Goal: Task Accomplishment & Management: Use online tool/utility

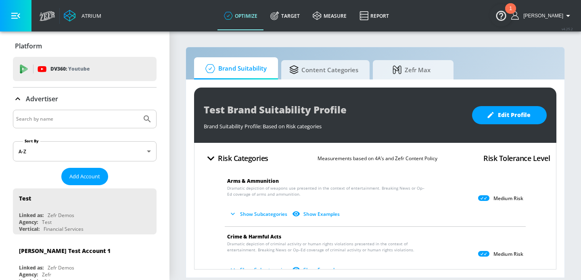
click at [96, 123] on input "Search by name" at bounding box center [77, 119] width 122 height 10
type input "[PERSON_NAME] [PERSON_NAME]"
click at [138, 110] on button "Submit Search" at bounding box center [147, 119] width 18 height 18
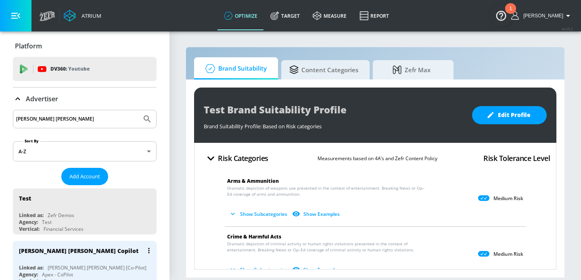
click at [57, 255] on div "[PERSON_NAME] [PERSON_NAME] Copilot" at bounding box center [86, 250] width 135 height 19
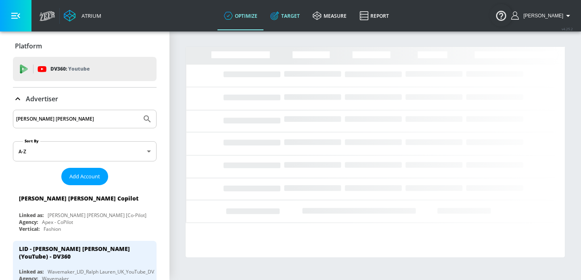
click at [287, 23] on link "Target" at bounding box center [285, 15] width 42 height 29
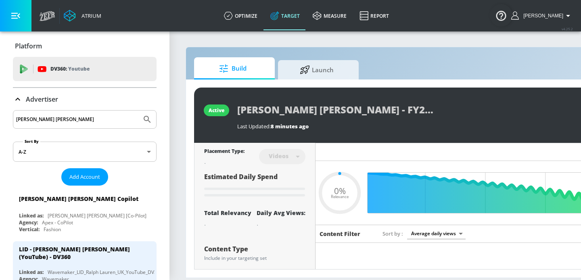
type input "0.05"
click at [331, 48] on div "Build Launch active [PERSON_NAME] [PERSON_NAME] - FY26 RL Spring Fashion Show -…" at bounding box center [423, 162] width 477 height 231
click at [320, 70] on span "Launch" at bounding box center [316, 68] width 61 height 19
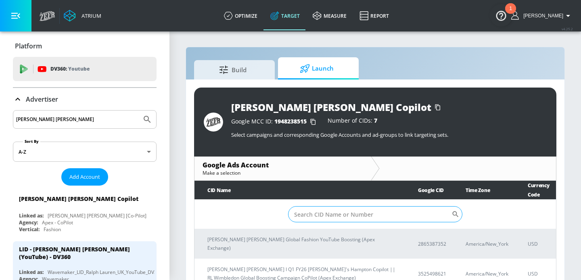
click at [326, 213] on input "Sort By" at bounding box center [369, 214] width 163 height 16
paste input "7968400354"
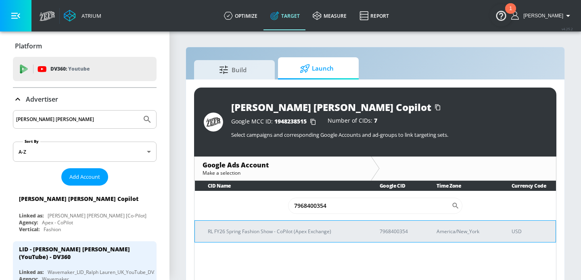
type input "7968400354"
click at [291, 233] on p "RL FY26 Spring Fashion Show - CoPilot (Apex Exchange)" at bounding box center [284, 231] width 152 height 8
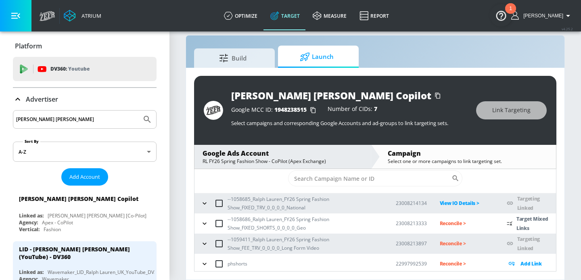
scroll to position [40, 0]
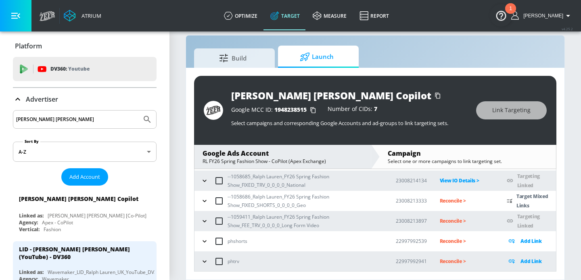
click at [455, 199] on p "Reconcile >" at bounding box center [466, 200] width 54 height 9
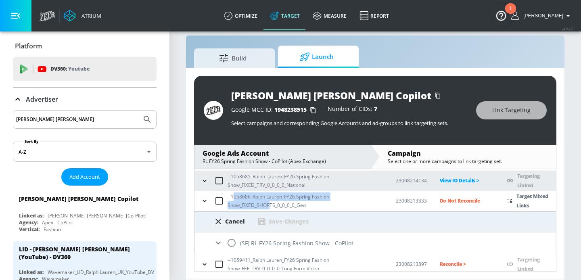
drag, startPoint x: 270, startPoint y: 204, endPoint x: 235, endPoint y: 199, distance: 35.5
click at [235, 199] on p "--1058686_Ralph Lauren_FY26 Spring Fashion Show_FIXED_SHORTS_0_0_0_0_Geo" at bounding box center [304, 200] width 155 height 17
copy p "058686_Ralph Lauren_FY26 Spring Fashion Show_FIXED_SHOR"
click at [232, 240] on input "radio" at bounding box center [231, 242] width 17 height 17
radio input "true"
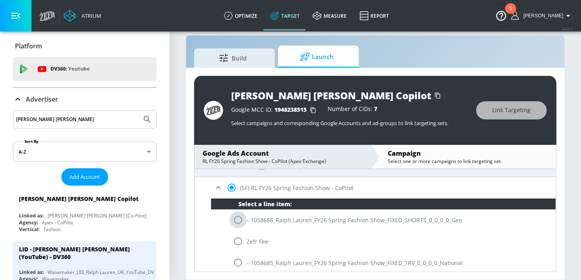
click at [242, 223] on input "radio" at bounding box center [237, 219] width 17 height 17
radio input "true"
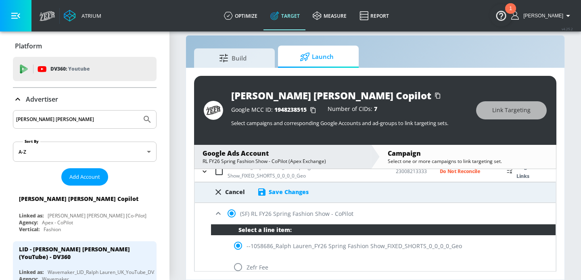
click at [279, 196] on div "Save Changes" at bounding box center [283, 192] width 52 height 10
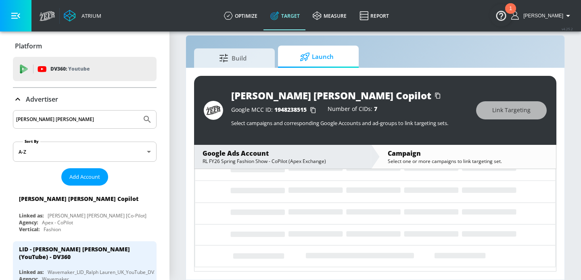
scroll to position [40, 0]
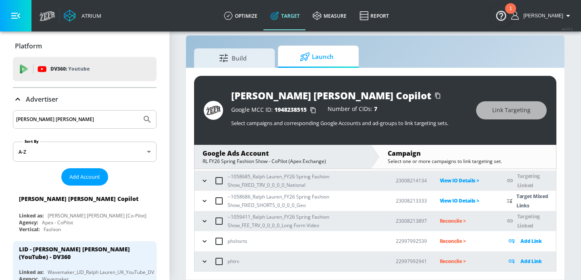
click at [207, 201] on icon "button" at bounding box center [204, 201] width 8 height 8
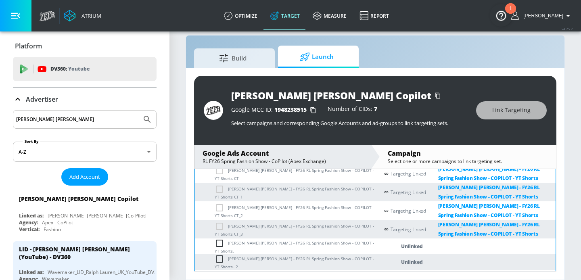
scroll to position [134, 0]
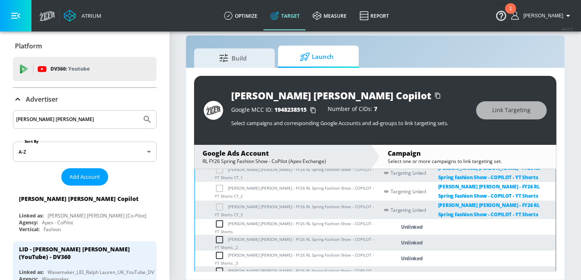
click at [295, 223] on td "[PERSON_NAME] [PERSON_NAME] - FY26 RL Spring Fashion Show - COPILOT - YT Shorts." at bounding box center [287, 227] width 184 height 16
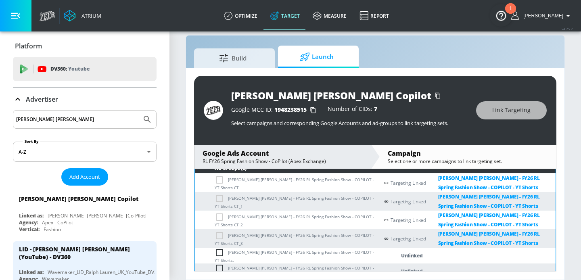
scroll to position [114, 0]
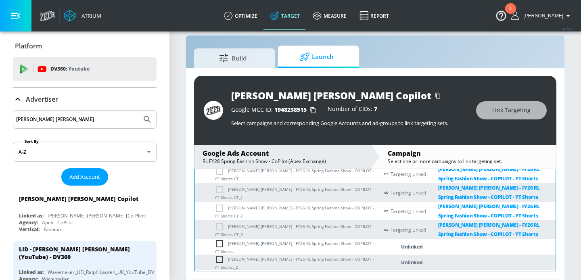
click at [298, 248] on td "[PERSON_NAME] [PERSON_NAME] - FY26 RL Spring Fashion Show - COPILOT - YT Shorts." at bounding box center [287, 247] width 184 height 16
click at [354, 244] on td "[PERSON_NAME] [PERSON_NAME] - FY26 RL Spring Fashion Show - COPILOT - YT Shorts." at bounding box center [287, 247] width 184 height 16
click at [350, 246] on td "[PERSON_NAME] [PERSON_NAME] - FY26 RL Spring Fashion Show - COPILOT - YT Shorts." at bounding box center [287, 247] width 184 height 16
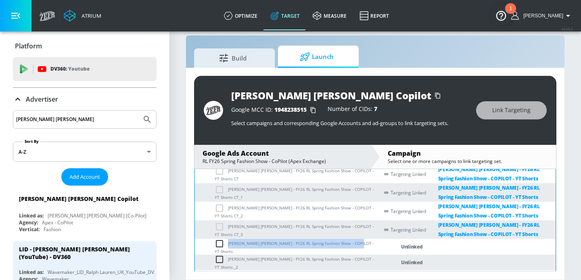
drag, startPoint x: 352, startPoint y: 246, endPoint x: 228, endPoint y: 246, distance: 123.8
click at [228, 246] on td "[PERSON_NAME] [PERSON_NAME] - FY26 RL Spring Fashion Show - COPILOT - YT Shorts." at bounding box center [287, 247] width 184 height 16
copy td "[PERSON_NAME] [PERSON_NAME] - FY26 RL Spring Fashion Show - COPILOT - YT Shorts"
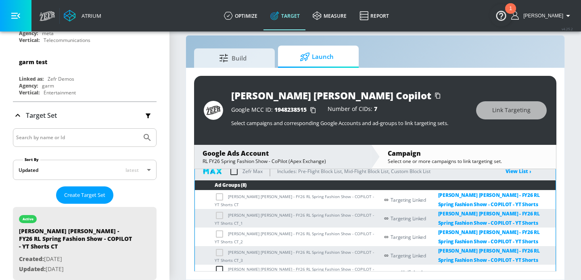
scroll to position [88, 0]
click at [559, 192] on div "[PERSON_NAME] [PERSON_NAME] Copilot Google MCC ID: 1948238515 Number of CIDs: 7…" at bounding box center [375, 174] width 378 height 212
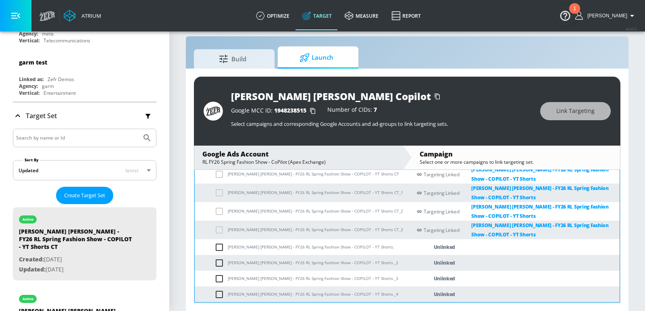
scroll to position [116, 0]
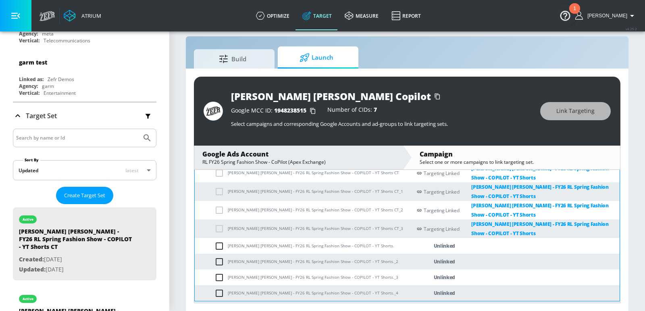
click at [218, 246] on input "checkbox" at bounding box center [221, 246] width 13 height 10
checkbox input "true"
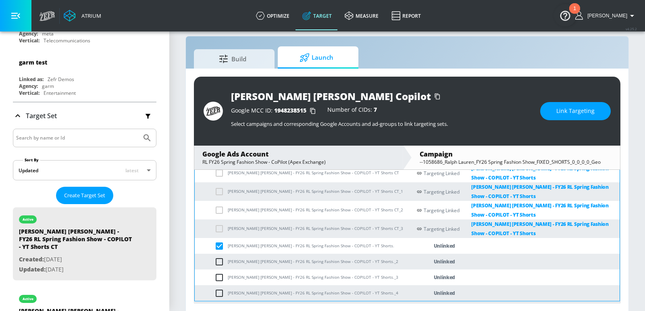
click at [219, 261] on input "checkbox" at bounding box center [221, 262] width 13 height 10
checkbox input "true"
click at [219, 279] on input "checkbox" at bounding box center [221, 278] width 13 height 10
checkbox input "true"
click at [219, 279] on td "[PERSON_NAME] [PERSON_NAME] - FY26 RL Spring Fashion Show - COPILOT - YT Shorts…" at bounding box center [303, 293] width 217 height 16
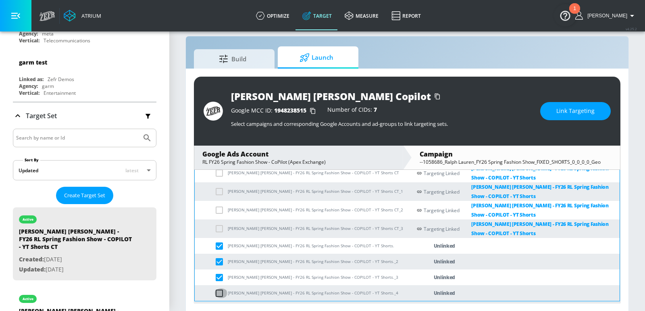
click at [218, 279] on input "checkbox" at bounding box center [221, 293] width 13 height 10
checkbox input "true"
click at [558, 111] on span "Link Targeting" at bounding box center [575, 111] width 38 height 10
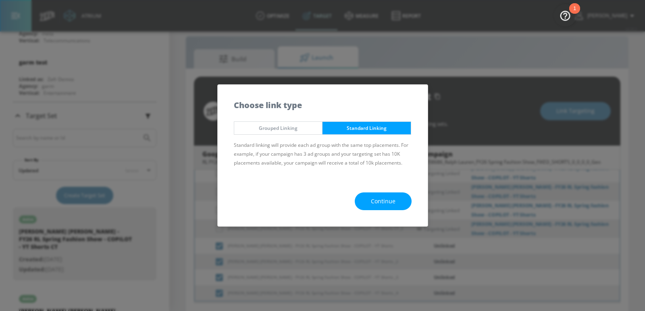
click at [285, 133] on button "Grouped Linking" at bounding box center [278, 127] width 89 height 13
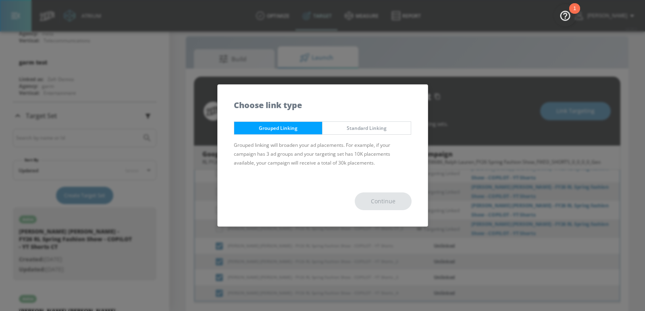
click at [357, 130] on span "Standard Linking" at bounding box center [367, 128] width 76 height 8
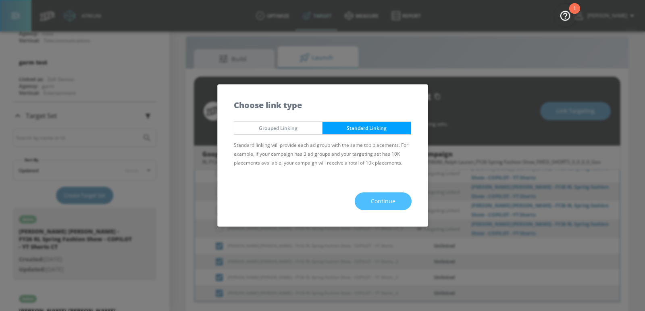
click at [369, 198] on button "Continue" at bounding box center [383, 201] width 57 height 18
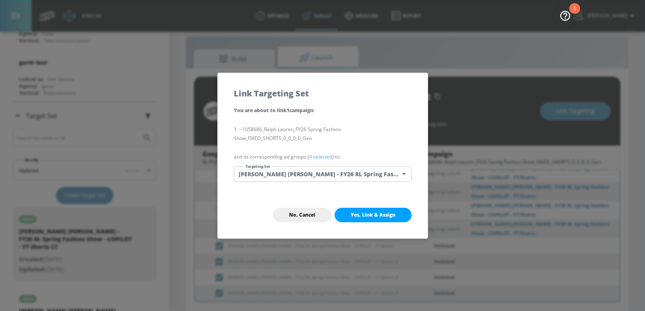
click at [290, 173] on body "Atrium optimize Target measure Report optimize Target measure Report v 4.25.2 […" at bounding box center [322, 150] width 645 height 323
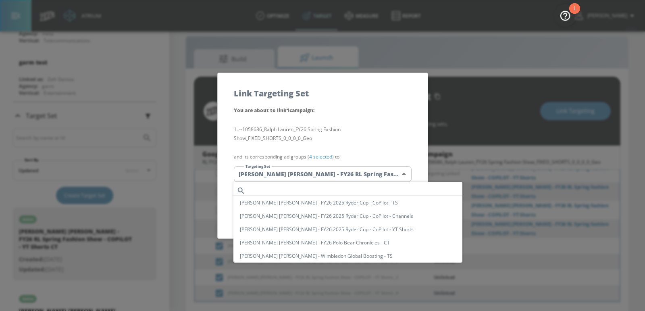
scroll to position [193, 0]
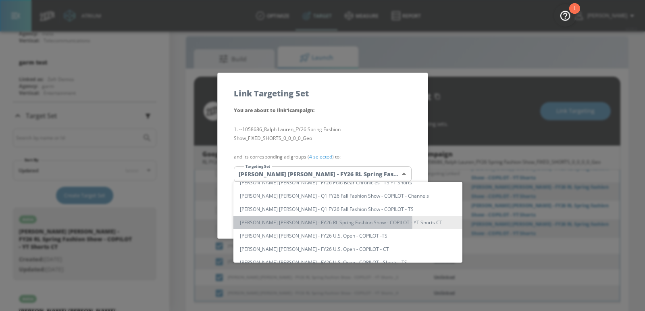
click at [316, 223] on li "[PERSON_NAME] [PERSON_NAME] - FY26 RL Spring Fashion Show - COPILOT - YT Shorts…" at bounding box center [347, 222] width 229 height 13
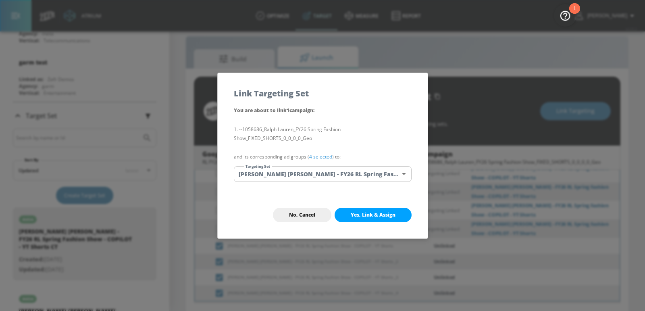
scroll to position [115, 0]
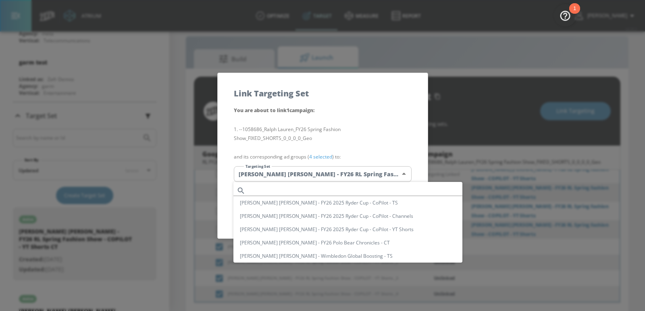
click at [342, 180] on body "Atrium optimize Target measure Report optimize Target measure Report v 4.25.2 […" at bounding box center [322, 150] width 645 height 323
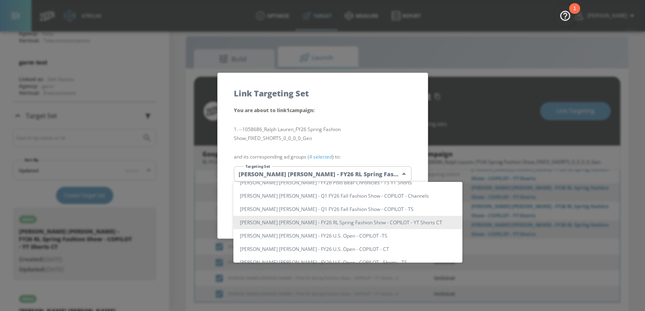
click at [358, 175] on div at bounding box center [322, 155] width 645 height 311
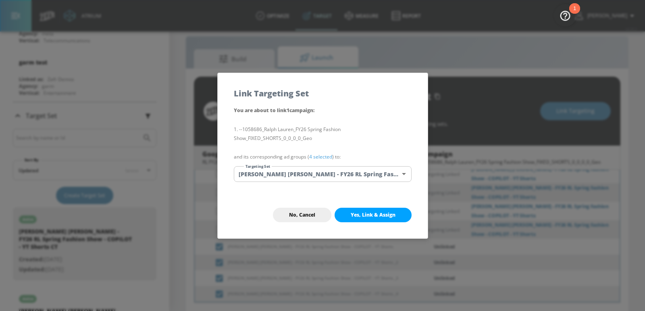
click at [365, 214] on span "Yes, Link & Assign" at bounding box center [373, 215] width 45 height 6
checkbox input "false"
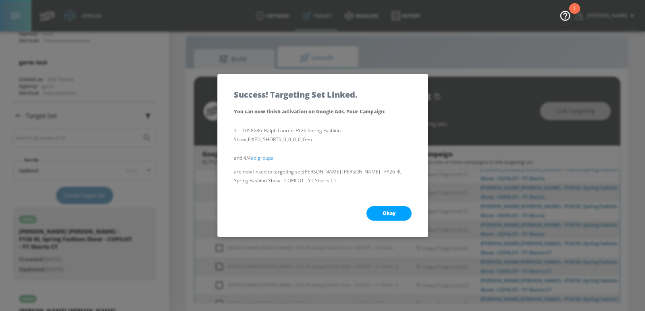
click at [405, 226] on div "Okay" at bounding box center [323, 213] width 210 height 47
click at [403, 221] on div "Okay" at bounding box center [323, 213] width 210 height 47
click at [396, 213] on button "Okay" at bounding box center [389, 213] width 45 height 15
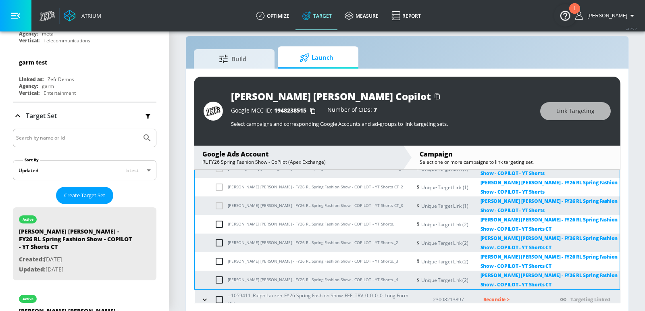
scroll to position [17, 0]
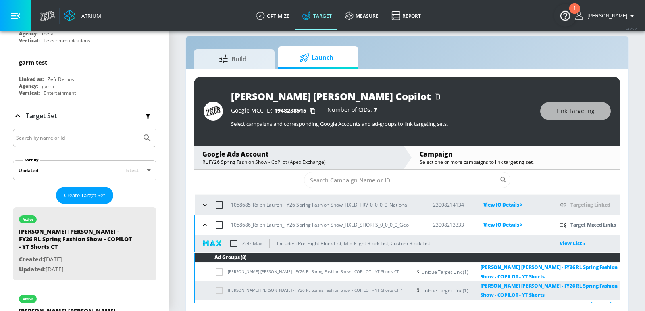
click at [205, 225] on icon "button" at bounding box center [205, 225] width 8 height 8
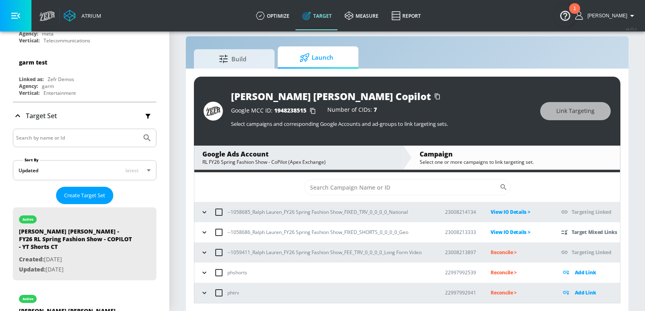
scroll to position [9, 0]
click at [498, 256] on p "Reconcile >" at bounding box center [519, 252] width 57 height 9
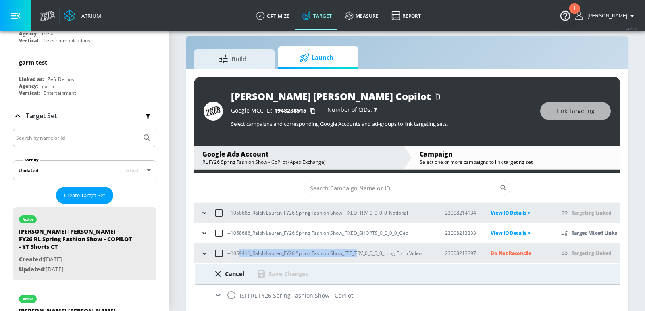
drag, startPoint x: 358, startPoint y: 253, endPoint x: 237, endPoint y: 253, distance: 121.0
click at [237, 253] on p "--1059411_Ralph Lauren_FY26 Spring Fashion Show_FEE_TRV_0_0_0_0_Long Form Video" at bounding box center [324, 253] width 194 height 8
copy p "9411_Ralph Lauren_FY26 Spring Fashion Show_FEE_T"
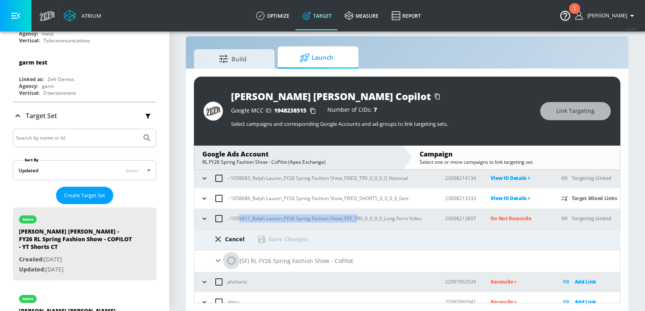
click at [232, 263] on input "radio" at bounding box center [231, 260] width 17 height 17
radio input "true"
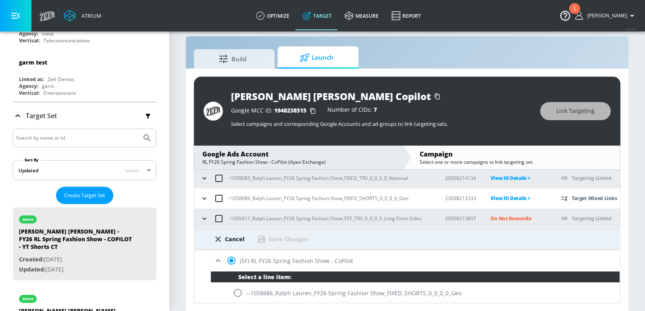
scroll to position [148, 0]
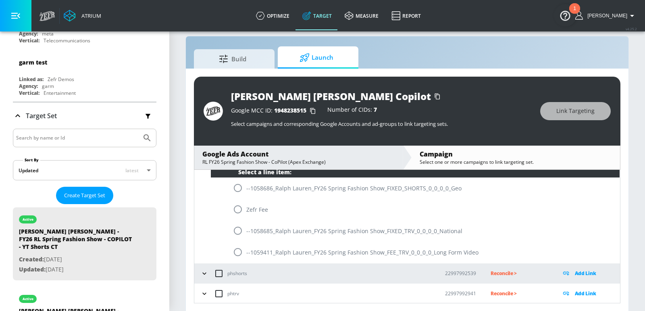
click at [235, 253] on input "radio" at bounding box center [237, 252] width 17 height 17
radio input "true"
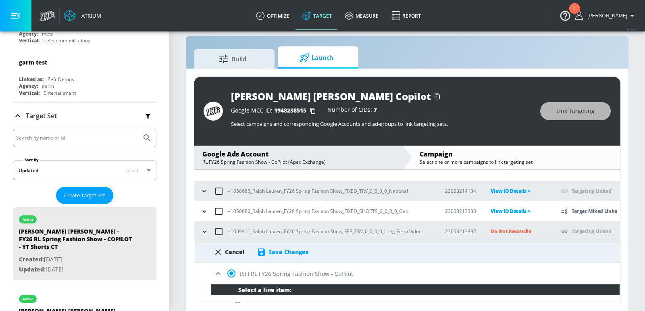
scroll to position [29, 0]
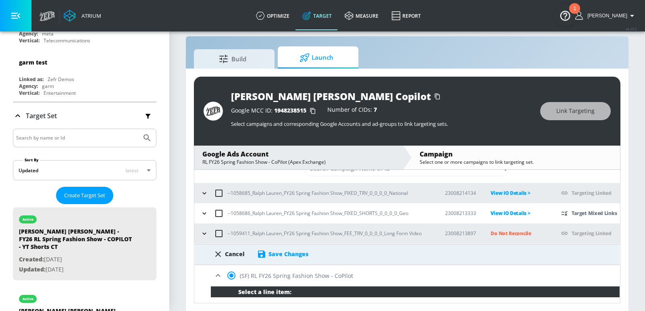
click at [296, 256] on div "Save Changes" at bounding box center [289, 254] width 40 height 8
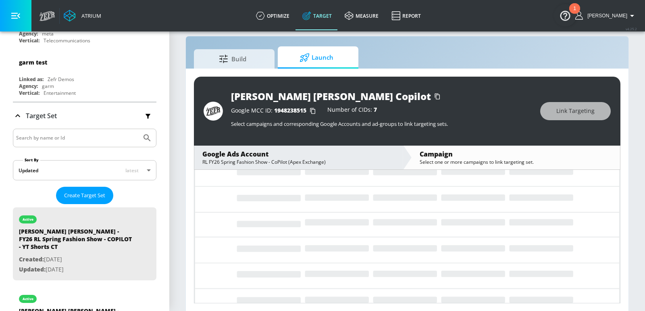
scroll to position [9, 0]
